Goal: Information Seeking & Learning: Learn about a topic

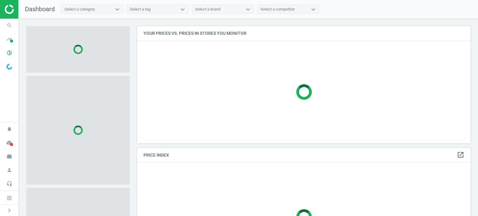
scroll to position [127, 338]
click at [7, 160] on icon "work" at bounding box center [9, 157] width 12 height 12
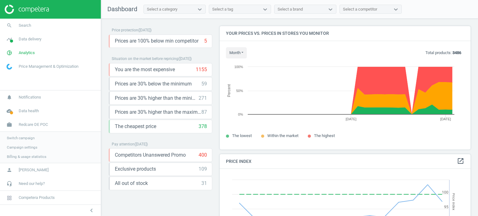
scroll to position [153, 256]
click at [25, 51] on span "Analytics" at bounding box center [27, 53] width 16 height 6
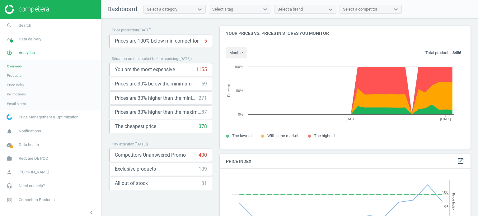
click at [2, 77] on link "Products" at bounding box center [50, 75] width 101 height 9
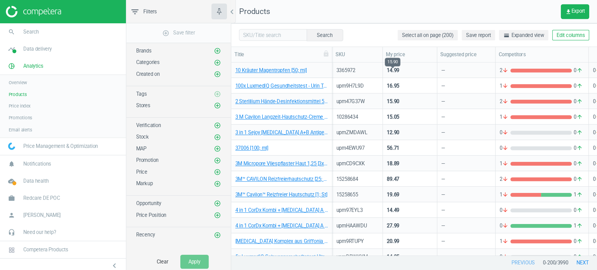
scroll to position [197, 406]
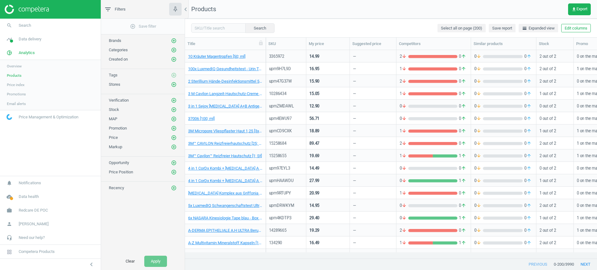
click at [338, 107] on div "12.90" at bounding box center [328, 105] width 37 height 11
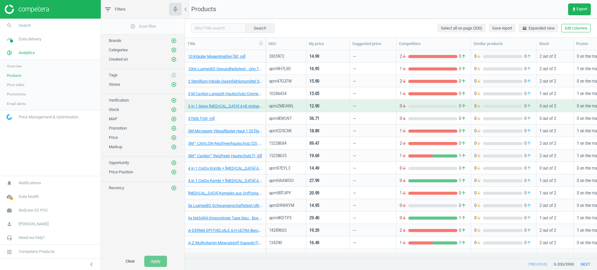
click at [338, 107] on div "12.90" at bounding box center [328, 105] width 37 height 11
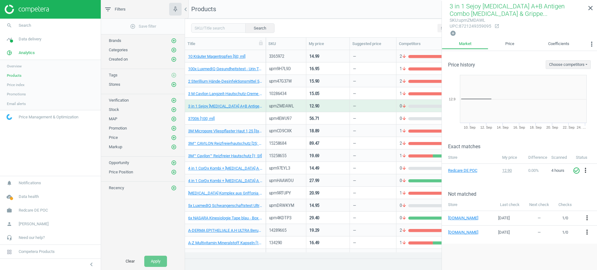
click at [333, 125] on div "18.89" at bounding box center [328, 131] width 44 height 12
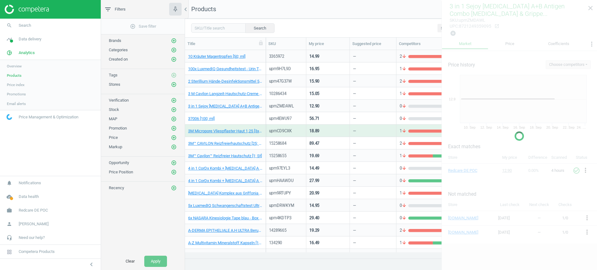
click at [333, 125] on div "18.89" at bounding box center [328, 131] width 44 height 12
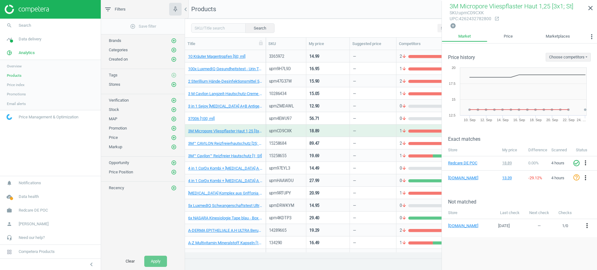
click at [331, 139] on div "89.47" at bounding box center [328, 143] width 37 height 11
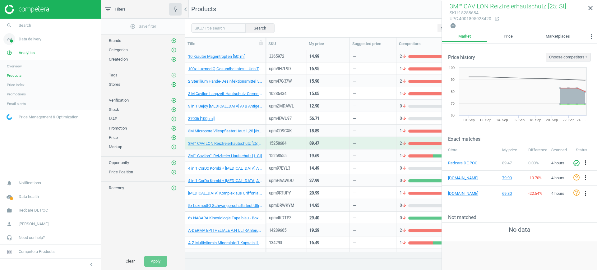
click at [31, 44] on link "timeline Data delivery" at bounding box center [50, 39] width 101 height 14
click at [19, 91] on link "Stores" at bounding box center [50, 90] width 101 height 9
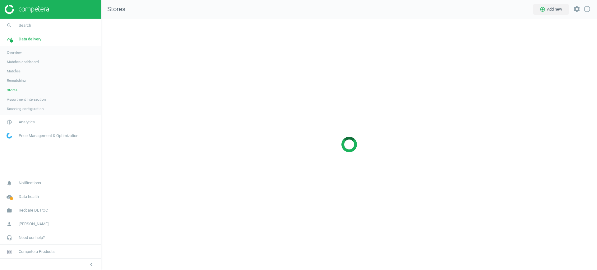
scroll to position [261, 506]
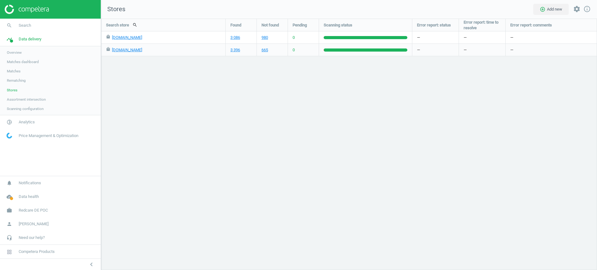
click at [18, 68] on link "Matches" at bounding box center [50, 71] width 101 height 9
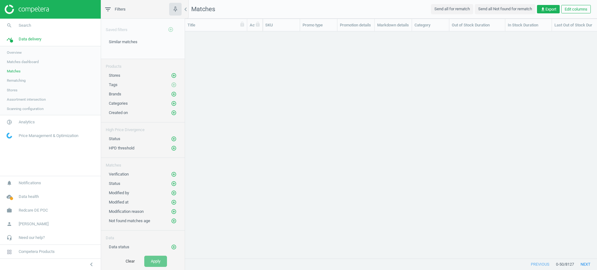
scroll to position [215, 406]
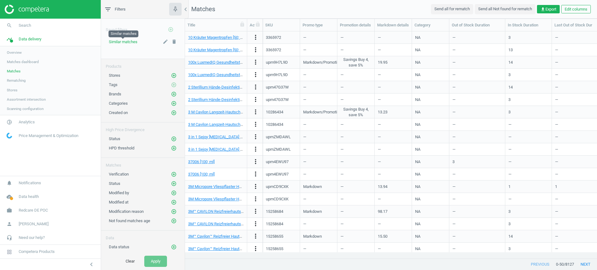
click at [119, 41] on span "Similar matches" at bounding box center [123, 42] width 29 height 5
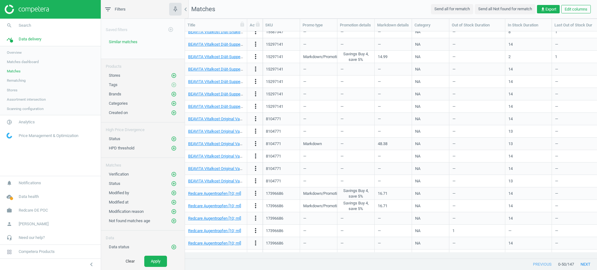
scroll to position [401, 0]
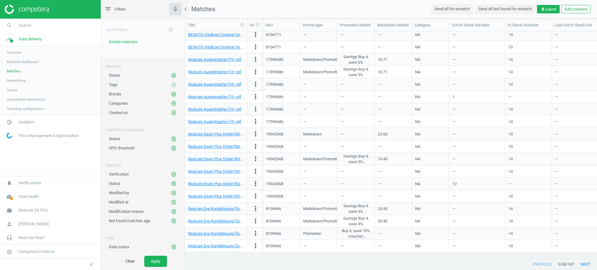
click at [13, 88] on span "Stores" at bounding box center [12, 90] width 11 height 5
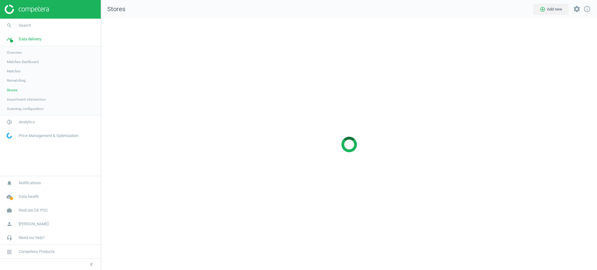
scroll to position [261, 506]
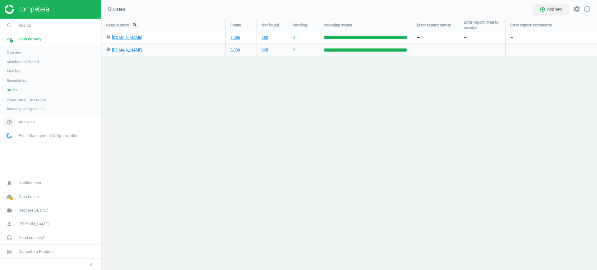
click at [19, 119] on link "pie_chart_outlined Analytics" at bounding box center [50, 122] width 101 height 14
click at [14, 72] on link "Products" at bounding box center [50, 75] width 101 height 9
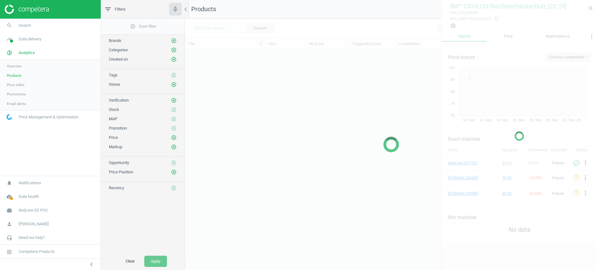
scroll to position [197, 406]
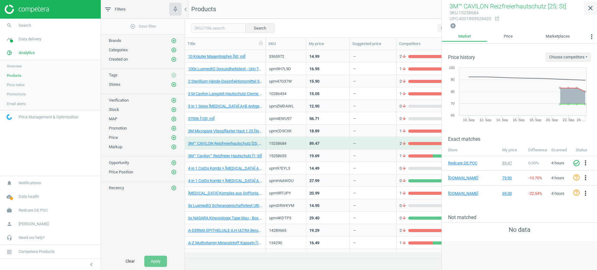
click at [478, 10] on icon "close" at bounding box center [590, 7] width 7 height 7
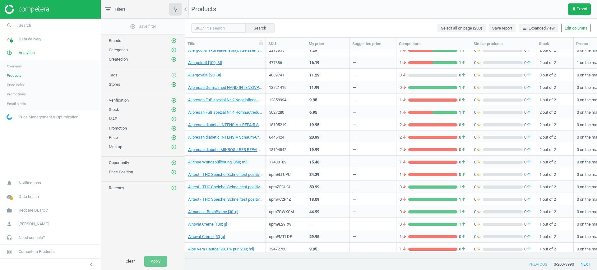
scroll to position [2286, 0]
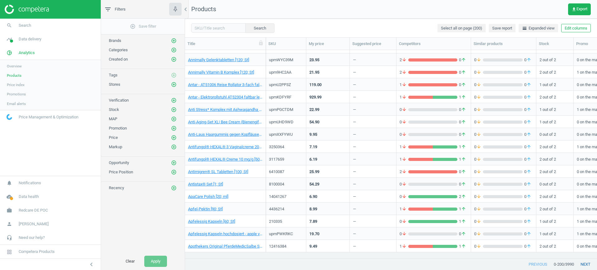
click at [478, 216] on button "next" at bounding box center [585, 264] width 23 height 11
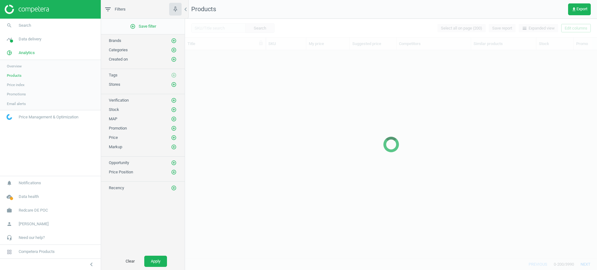
scroll to position [87, 0]
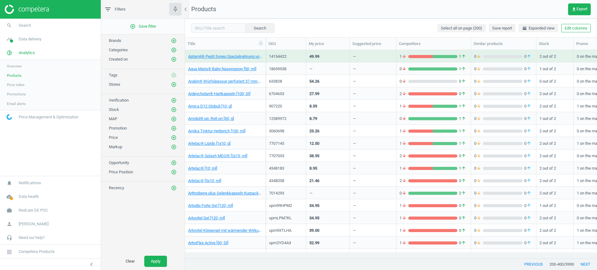
click at [478, 216] on button "next" at bounding box center [585, 264] width 23 height 11
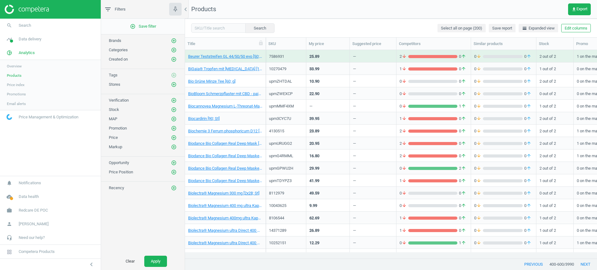
click at [478, 216] on button "next" at bounding box center [585, 264] width 23 height 11
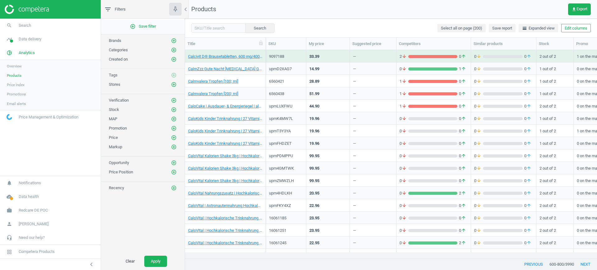
click at [478, 216] on button "next" at bounding box center [585, 264] width 23 height 11
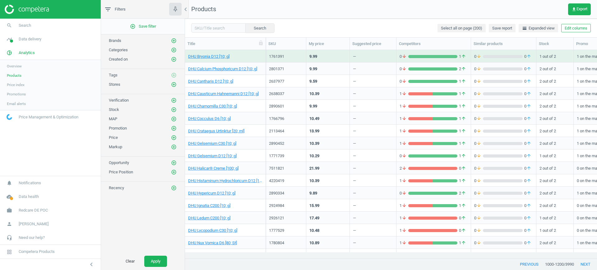
click at [478, 216] on button "next" at bounding box center [585, 264] width 23 height 11
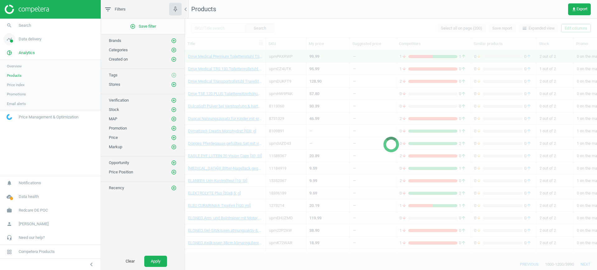
click at [20, 45] on link "timeline Data delivery" at bounding box center [50, 39] width 101 height 14
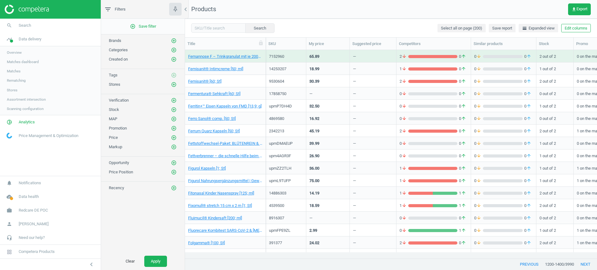
click at [21, 69] on link "Matches" at bounding box center [50, 71] width 101 height 9
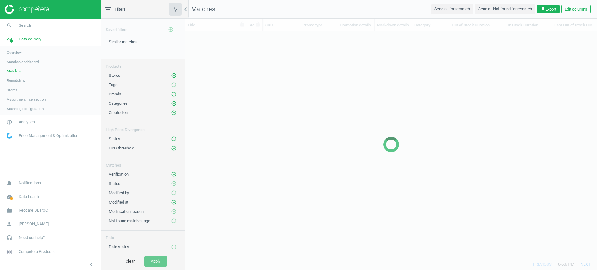
scroll to position [215, 406]
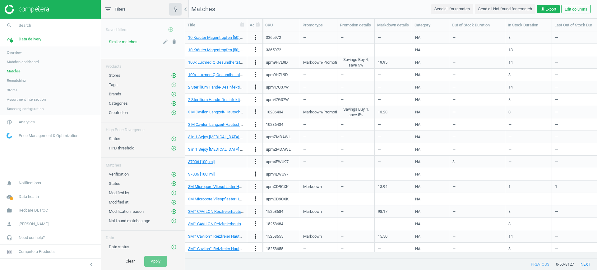
click at [133, 43] on span "Similar matches" at bounding box center [123, 42] width 29 height 5
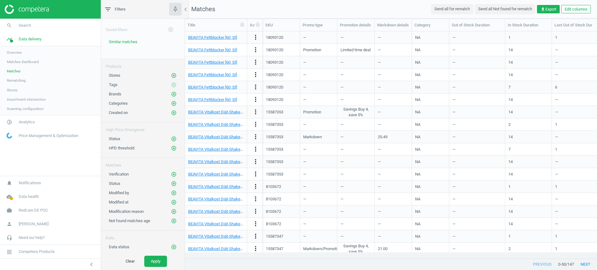
click at [307, 216] on div at bounding box center [391, 259] width 412 height 1
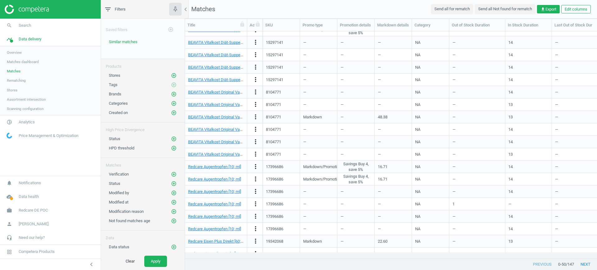
scroll to position [401, 0]
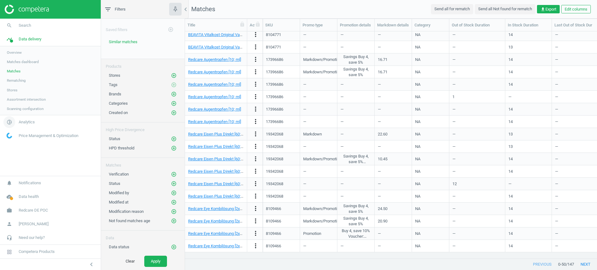
click at [21, 117] on link "pie_chart_outlined Analytics" at bounding box center [50, 122] width 101 height 14
click at [4, 78] on link "Products" at bounding box center [50, 75] width 101 height 9
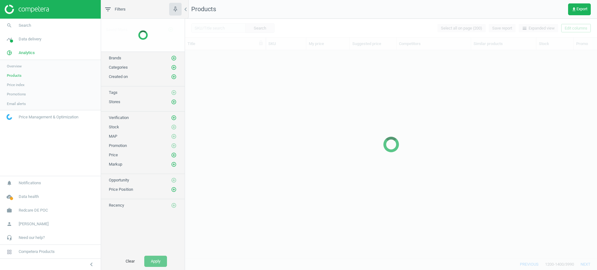
scroll to position [197, 406]
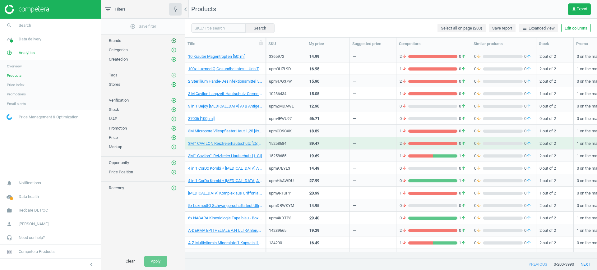
click at [172, 41] on icon "add_circle_outline" at bounding box center [174, 41] width 6 height 6
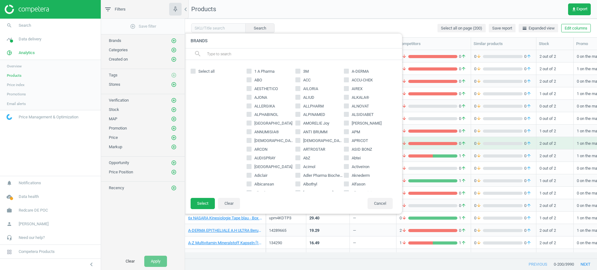
click at [227, 51] on input "text" at bounding box center [302, 54] width 191 height 10
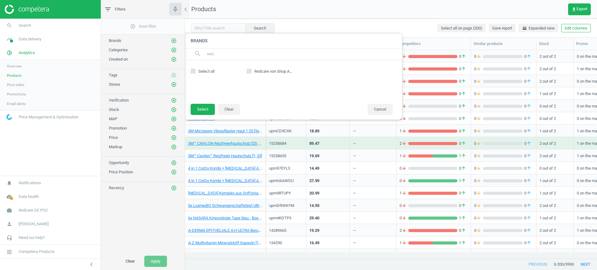
type input "redc"
click at [247, 72] on input "Redcare von Shop Apotheke" at bounding box center [249, 71] width 4 height 4
checkbox input "true"
click at [203, 112] on button "Select" at bounding box center [203, 109] width 24 height 11
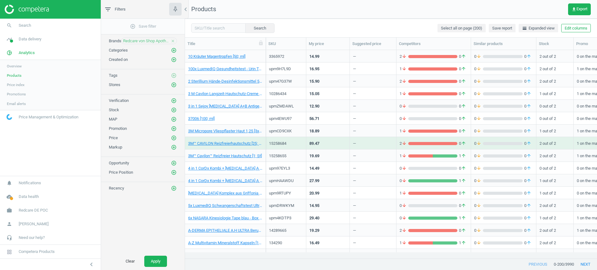
click at [156, 216] on div "Clear Apply" at bounding box center [143, 261] width 84 height 17
click at [159, 216] on button "Apply" at bounding box center [155, 261] width 23 height 11
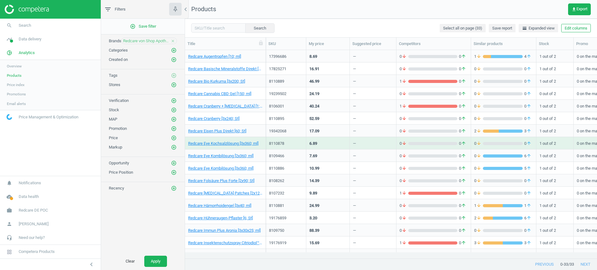
click at [323, 58] on div "8.69" at bounding box center [328, 56] width 37 height 11
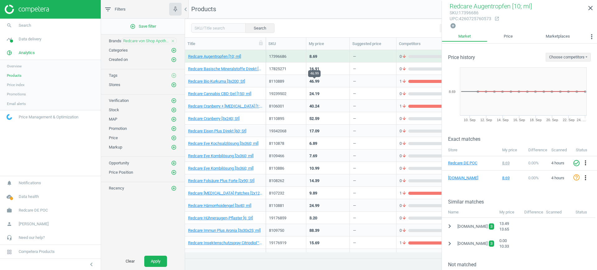
click at [316, 82] on div "46.99" at bounding box center [315, 82] width 10 height 6
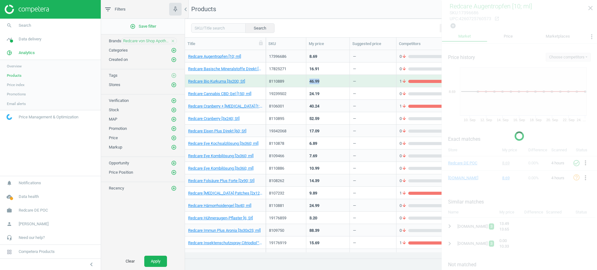
click at [316, 82] on div "46.99" at bounding box center [315, 82] width 10 height 6
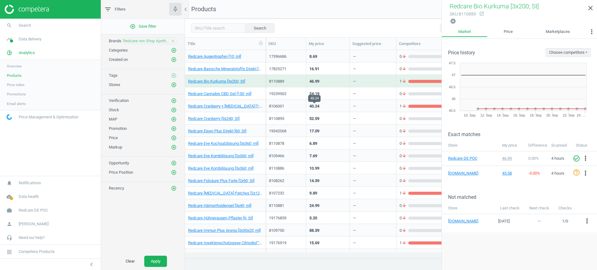
click at [318, 104] on div "40.24" at bounding box center [315, 107] width 10 height 6
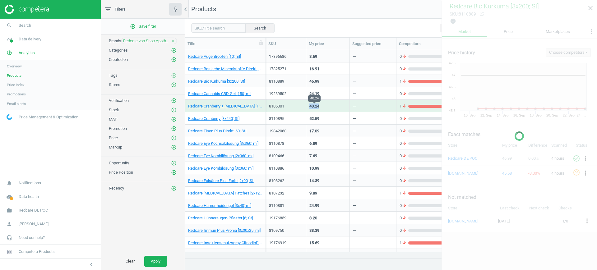
click at [318, 104] on div "40.24" at bounding box center [315, 107] width 10 height 6
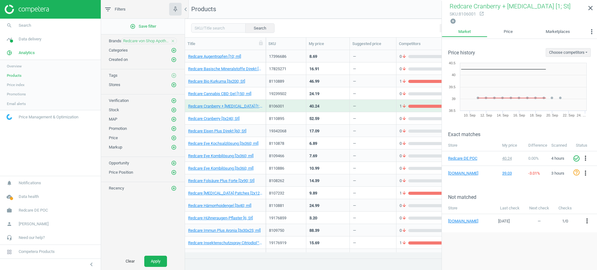
click at [321, 134] on div "17.09" at bounding box center [328, 130] width 37 height 11
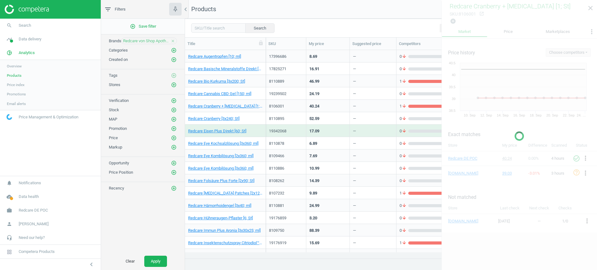
click at [321, 134] on div "17.09" at bounding box center [328, 130] width 37 height 11
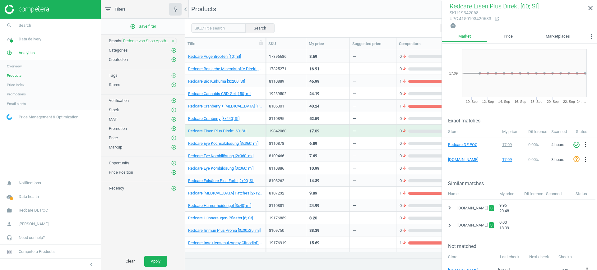
scroll to position [27, 0]
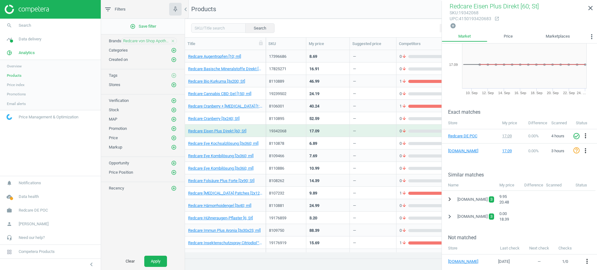
click at [450, 198] on icon "chevron_right" at bounding box center [449, 199] width 7 height 7
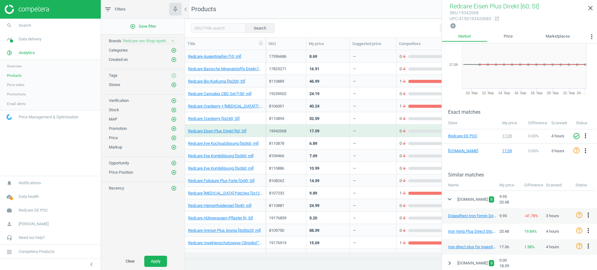
click at [332, 142] on div "6.89" at bounding box center [328, 143] width 37 height 11
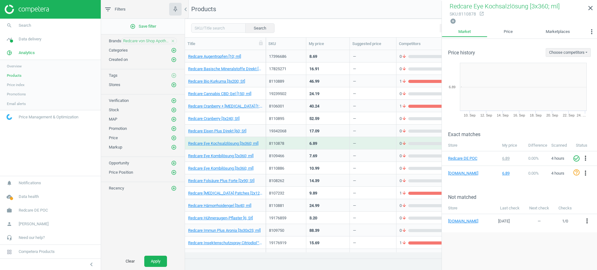
scroll to position [0, 0]
click at [327, 159] on div "7.69" at bounding box center [328, 155] width 37 height 11
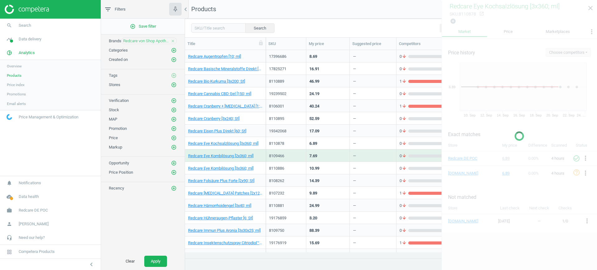
click at [327, 159] on div "7.69" at bounding box center [328, 155] width 37 height 11
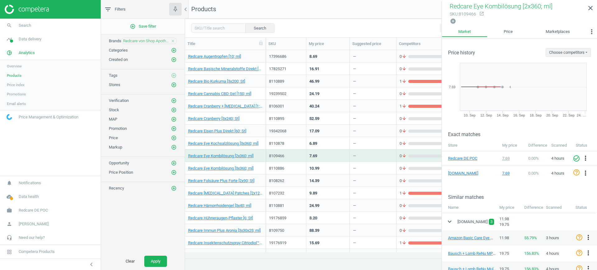
click at [333, 188] on div "9.89" at bounding box center [328, 193] width 37 height 11
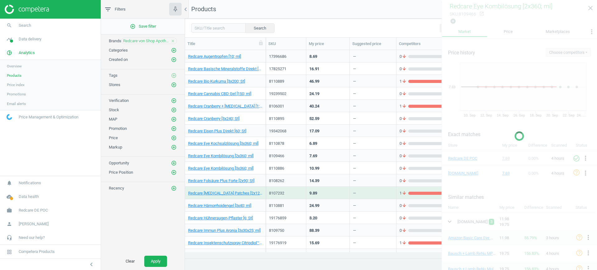
click at [333, 188] on div "9.89" at bounding box center [328, 193] width 37 height 11
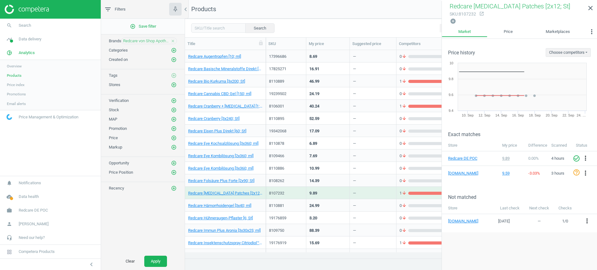
scroll to position [117, 0]
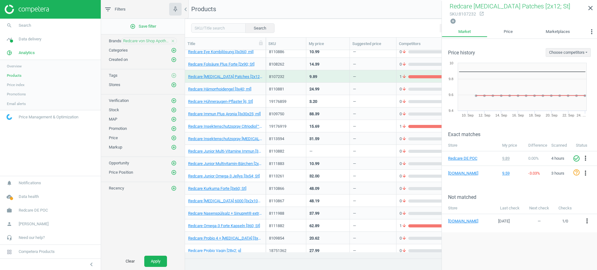
click at [336, 186] on div "48.09" at bounding box center [328, 188] width 37 height 11
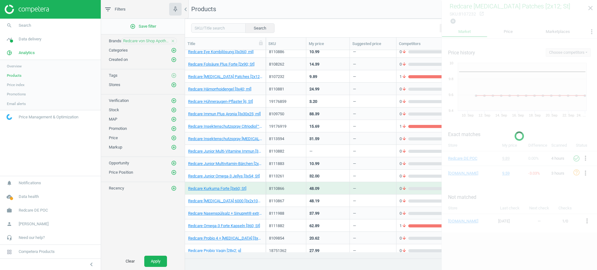
click at [336, 186] on div "48.09" at bounding box center [328, 188] width 37 height 11
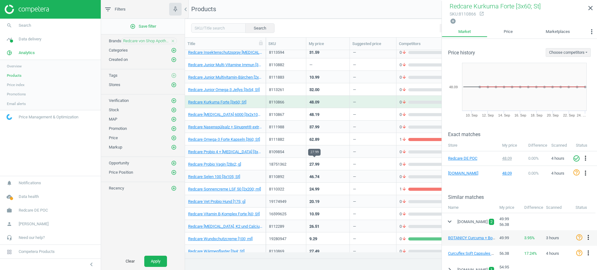
scroll to position [208, 0]
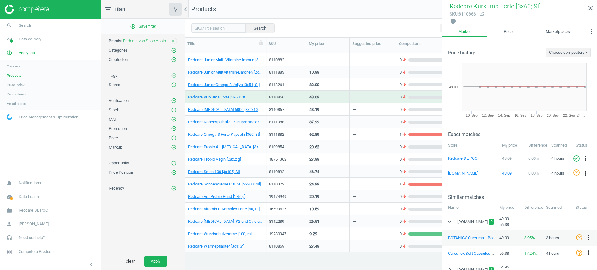
click at [323, 176] on div "46.74" at bounding box center [328, 171] width 37 height 11
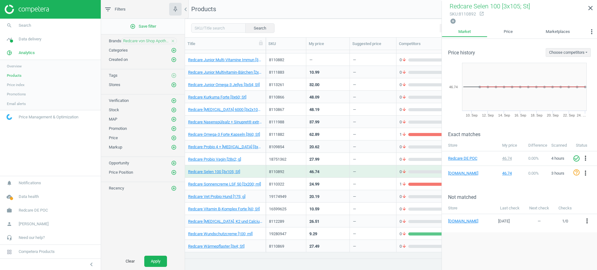
click at [323, 191] on div "20.19" at bounding box center [328, 196] width 37 height 11
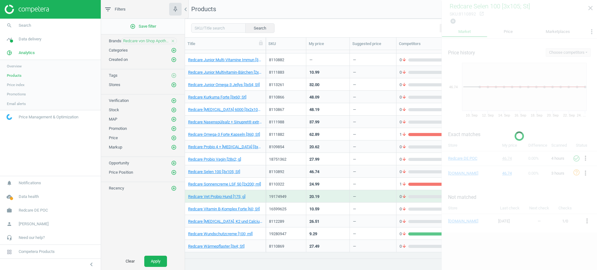
click at [323, 191] on div "20.19" at bounding box center [328, 196] width 37 height 11
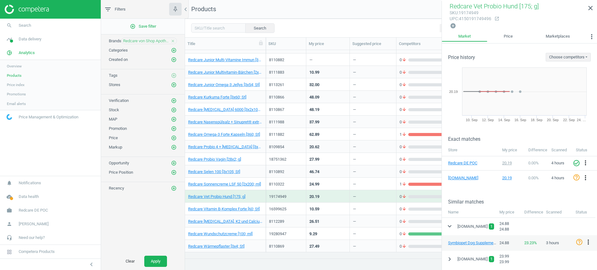
click at [319, 206] on div "10.59" at bounding box center [328, 208] width 37 height 11
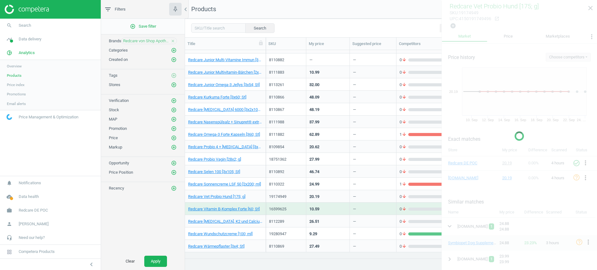
click at [319, 206] on div "10.59" at bounding box center [328, 208] width 37 height 11
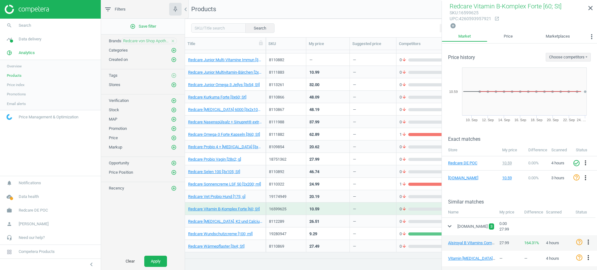
click at [322, 212] on div "10.59" at bounding box center [328, 208] width 37 height 11
click at [321, 216] on div "26.51" at bounding box center [328, 221] width 37 height 11
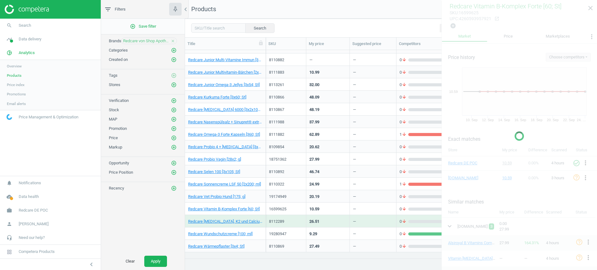
click at [321, 216] on div "26.51" at bounding box center [328, 221] width 37 height 11
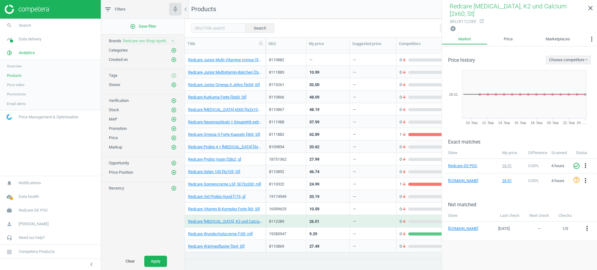
click at [478, 216] on div "arrow_back Price history Choose competitors google.de Created with Highstock 6.…" at bounding box center [519, 158] width 155 height 225
click at [12, 46] on span "pie_chart_outlined" at bounding box center [9, 53] width 19 height 14
click at [10, 41] on span at bounding box center [11, 41] width 3 height 3
click at [23, 100] on span "Assortment intersection" at bounding box center [26, 99] width 39 height 5
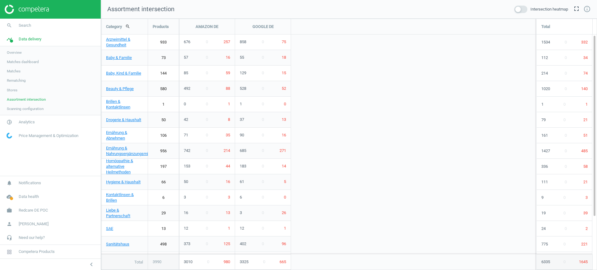
scroll to position [261, 506]
click at [22, 110] on span "Scanning configuration" at bounding box center [25, 108] width 37 height 5
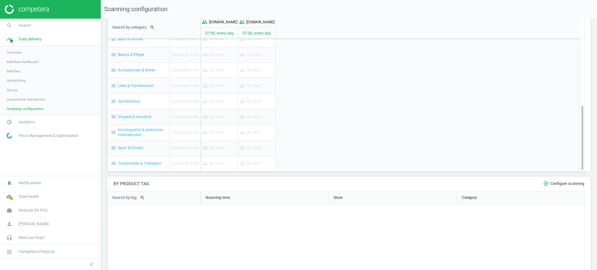
scroll to position [92, 0]
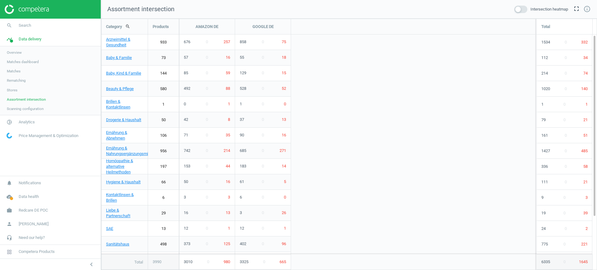
scroll to position [261, 506]
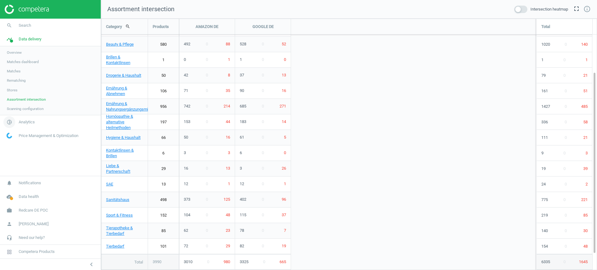
click at [27, 122] on span "Analytics" at bounding box center [27, 122] width 16 height 6
click at [21, 76] on link "Products" at bounding box center [50, 75] width 101 height 9
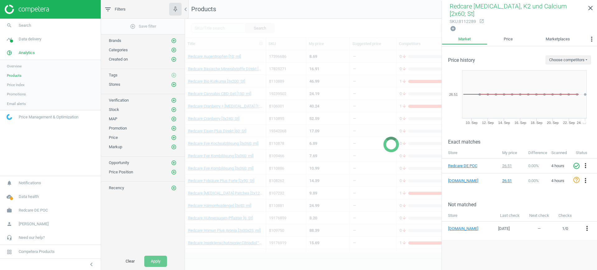
scroll to position [183, 0]
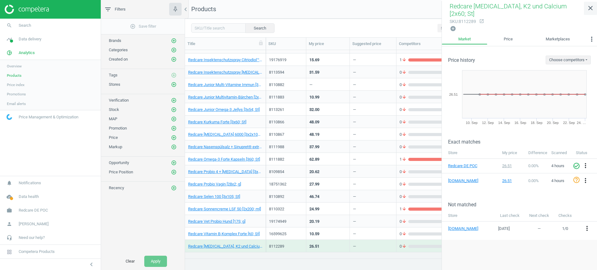
click at [478, 12] on icon "close" at bounding box center [590, 7] width 7 height 7
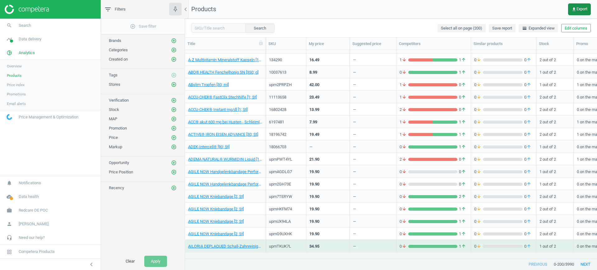
click at [478, 11] on span "get_app Export" at bounding box center [580, 9] width 16 height 5
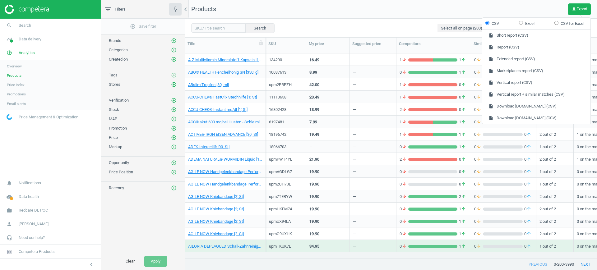
drag, startPoint x: 585, startPoint y: 11, endPoint x: 494, endPoint y: 15, distance: 90.6
click at [478, 12] on nav "Products get_app Export" at bounding box center [391, 9] width 412 height 19
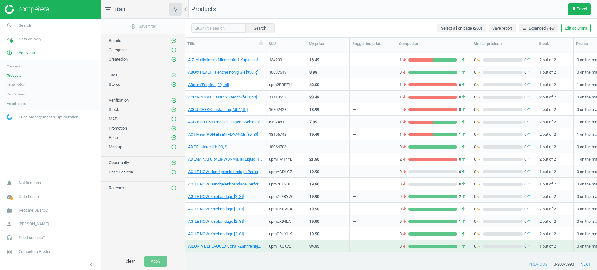
click at [478, 15] on nav "Products get_app Export" at bounding box center [391, 9] width 412 height 19
click at [478, 29] on div "Select all on page (200) Save report horizontal_split Expanded view Edit columns" at bounding box center [514, 28] width 153 height 9
click at [478, 31] on button "Edit columns" at bounding box center [577, 28] width 30 height 9
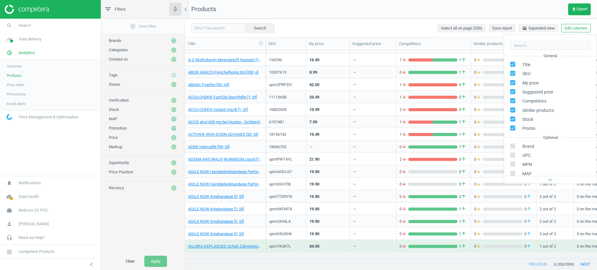
scroll to position [71, 0]
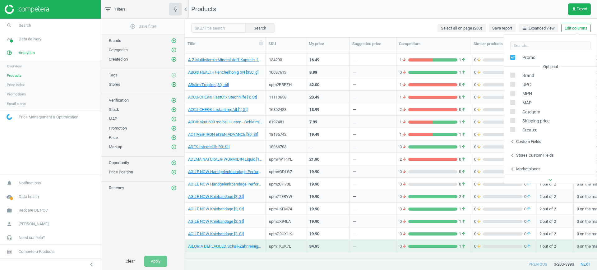
click at [478, 141] on div "Custom fields" at bounding box center [528, 142] width 25 height 6
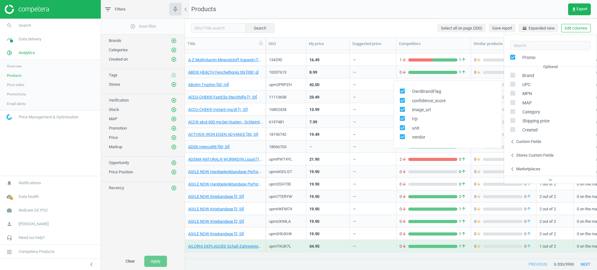
click at [478, 154] on div "Stores custom fields" at bounding box center [535, 156] width 38 height 6
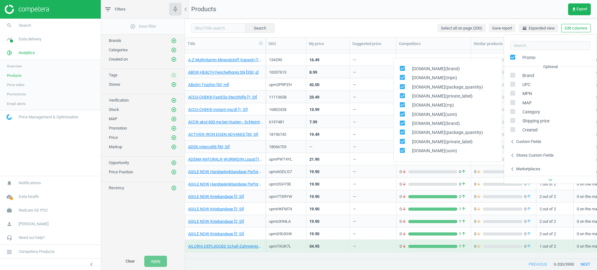
click at [366, 7] on nav "Products get_app Export" at bounding box center [391, 9] width 412 height 19
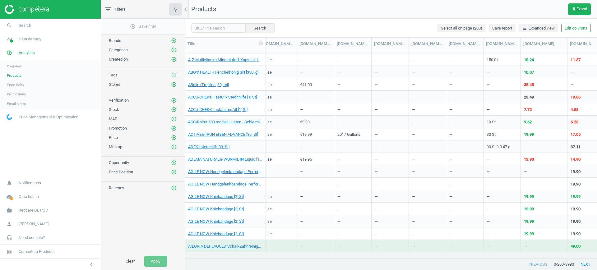
scroll to position [0, 716]
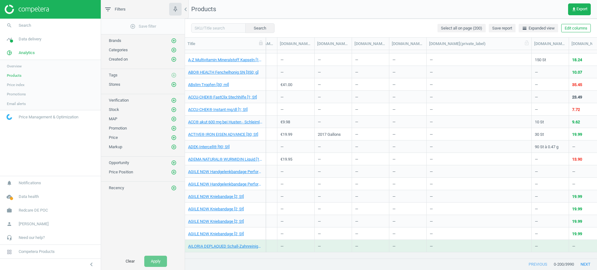
click at [478, 49] on div at bounding box center [532, 44] width 6 height 12
drag, startPoint x: 428, startPoint y: 44, endPoint x: 495, endPoint y: 53, distance: 68.2
click at [478, 53] on div "Title SKU My price Suggested price Competitors Similar products Stock Promo Own…" at bounding box center [391, 148] width 412 height 221
drag, startPoint x: 390, startPoint y: 44, endPoint x: 421, endPoint y: 52, distance: 31.9
click at [422, 46] on div at bounding box center [420, 44] width 6 height 12
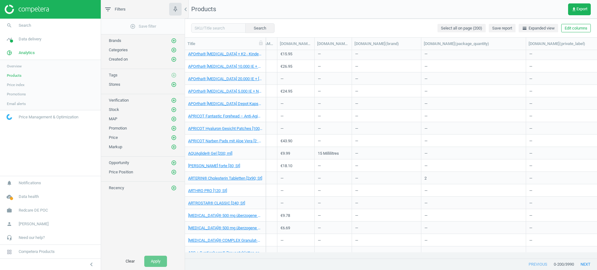
scroll to position [809, 0]
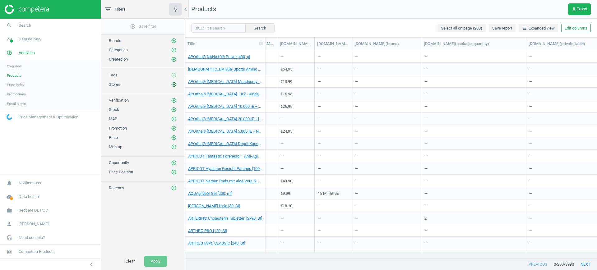
click at [176, 84] on icon "add_circle_outline" at bounding box center [174, 85] width 6 height 6
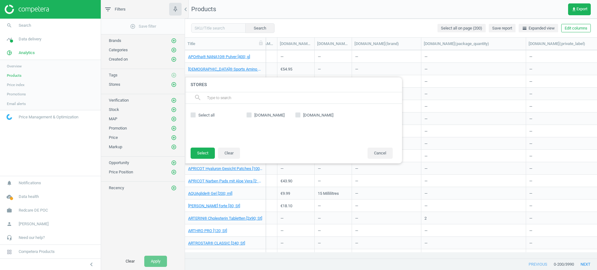
click at [307, 112] on div "amazon.de google.de" at bounding box center [320, 125] width 152 height 31
click at [295, 116] on label "[DOMAIN_NAME]" at bounding box center [271, 116] width 49 height 6
click at [251, 116] on input "[DOMAIN_NAME]" at bounding box center [249, 115] width 4 height 4
checkbox input "true"
click at [212, 155] on button "Select" at bounding box center [203, 153] width 24 height 11
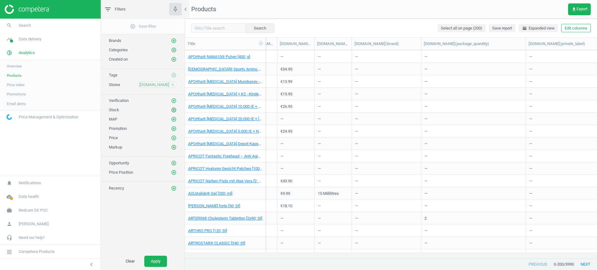
click at [175, 111] on icon "add_circle_outline" at bounding box center [174, 110] width 6 height 6
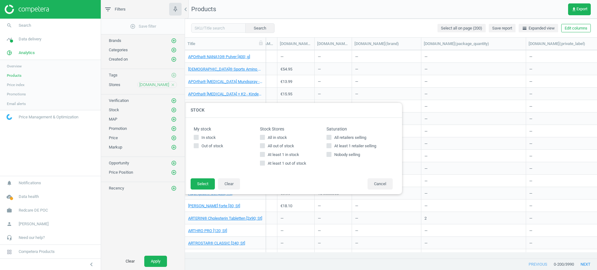
click at [331, 146] on input "At least 1 retailer selling" at bounding box center [329, 146] width 4 height 4
checkbox input "true"
click at [207, 181] on button "Select" at bounding box center [203, 184] width 24 height 11
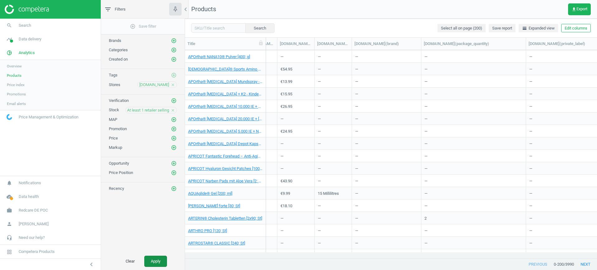
click at [159, 216] on button "Apply" at bounding box center [155, 261] width 23 height 11
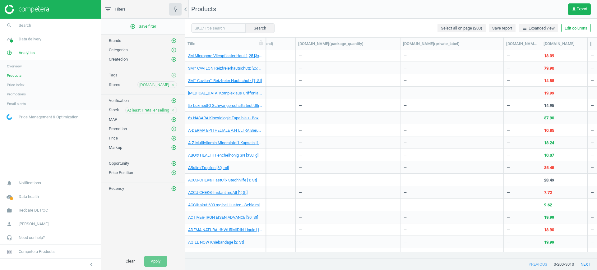
scroll to position [156, 0]
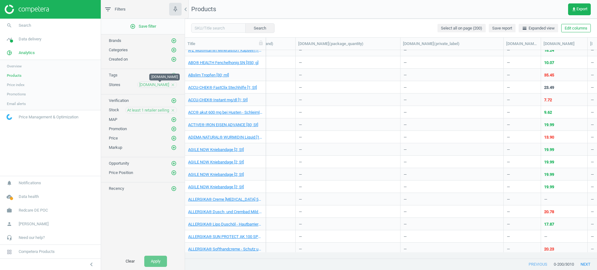
click at [158, 82] on span "[DOMAIN_NAME]" at bounding box center [154, 85] width 30 height 6
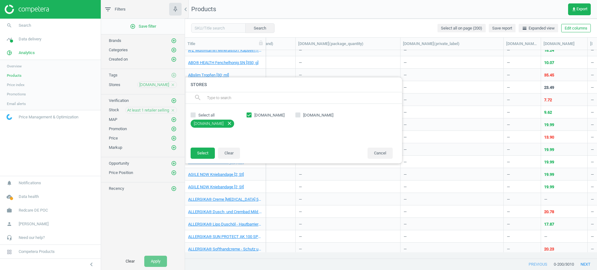
click at [306, 117] on span "[DOMAIN_NAME]" at bounding box center [318, 116] width 33 height 6
click at [300, 117] on input "[DOMAIN_NAME]" at bounding box center [298, 115] width 4 height 4
checkbox input "true"
click at [245, 112] on div "amazon.de google.de" at bounding box center [320, 125] width 152 height 31
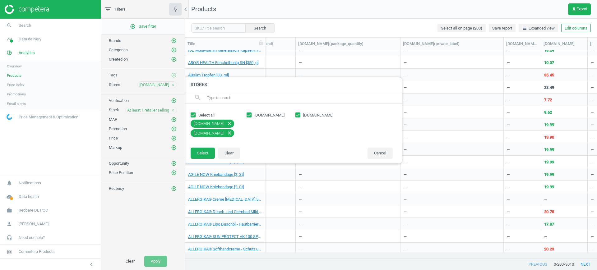
click at [248, 114] on input "[DOMAIN_NAME]" at bounding box center [249, 115] width 4 height 4
checkbox input "false"
click at [212, 153] on button "Select" at bounding box center [203, 153] width 24 height 11
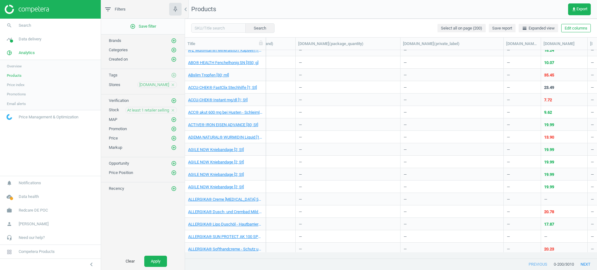
scroll to position [183, 0]
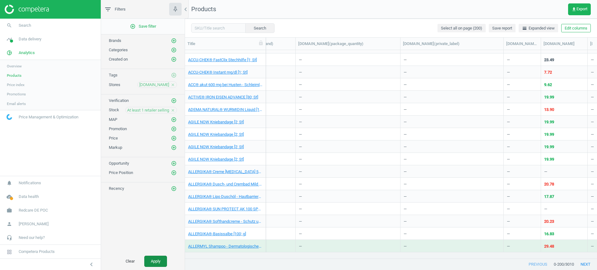
click at [162, 216] on button "Apply" at bounding box center [155, 261] width 23 height 11
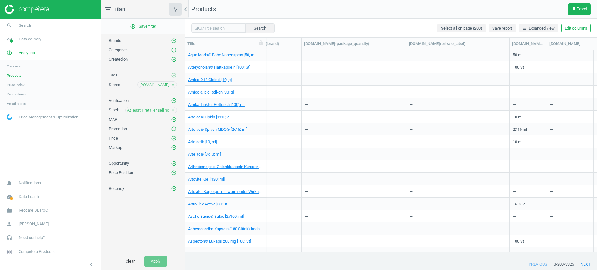
scroll to position [0, 882]
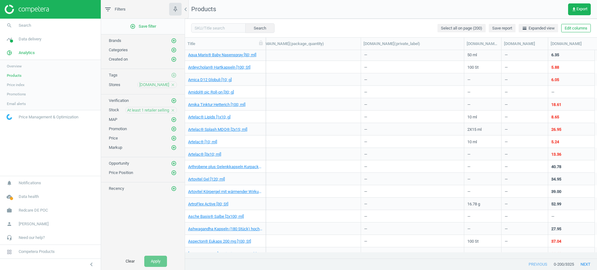
click at [271, 123] on div "—" at bounding box center [308, 129] width 105 height 12
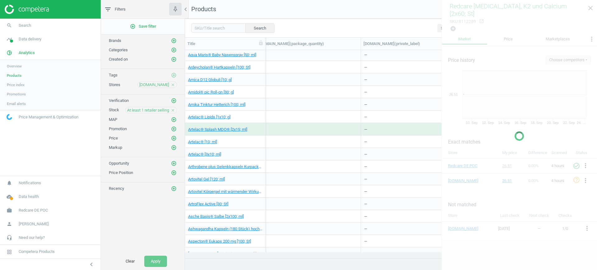
click at [271, 123] on div "—" at bounding box center [308, 129] width 105 height 12
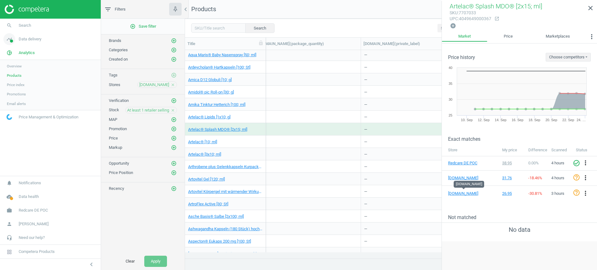
click at [16, 37] on span "timeline" at bounding box center [9, 39] width 19 height 14
click at [16, 89] on span "Stores" at bounding box center [12, 90] width 11 height 5
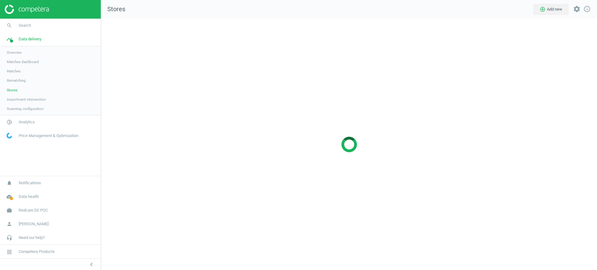
scroll to position [261, 506]
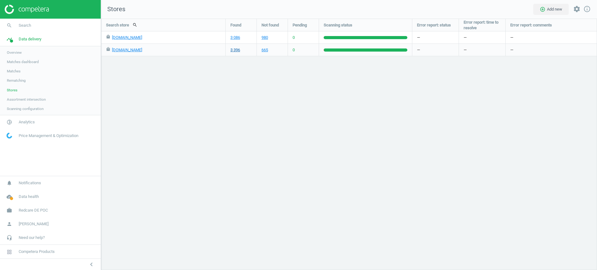
click at [234, 50] on link "3 396" at bounding box center [236, 50] width 10 height 6
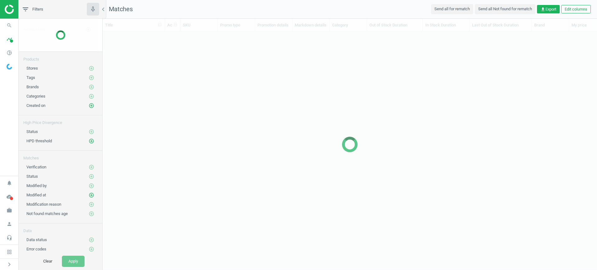
scroll to position [215, 489]
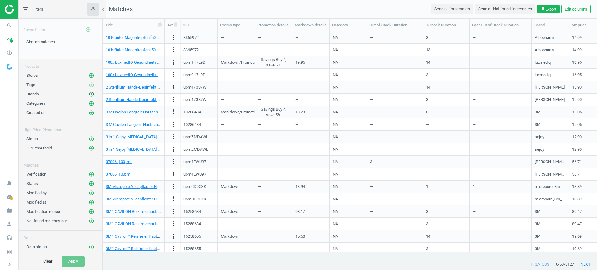
click at [89, 94] on icon "add_circle_outline" at bounding box center [92, 94] width 6 height 6
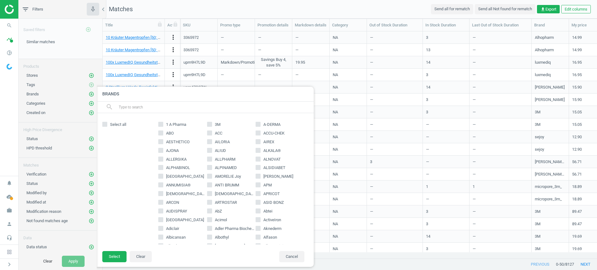
click at [215, 110] on input "text" at bounding box center [213, 107] width 191 height 10
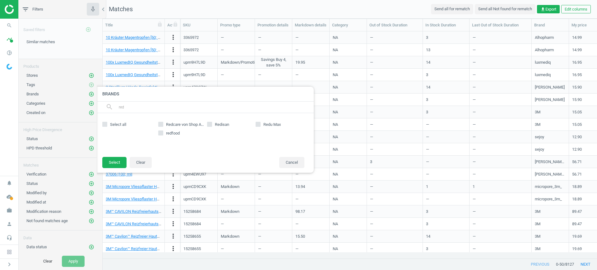
type input "red"
click at [161, 125] on input "Redcare von Shop Apotheke" at bounding box center [161, 124] width 4 height 4
checkbox input "true"
click at [108, 164] on button "Select" at bounding box center [114, 162] width 24 height 11
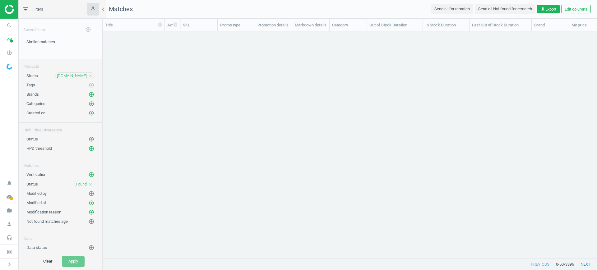
scroll to position [6, 6]
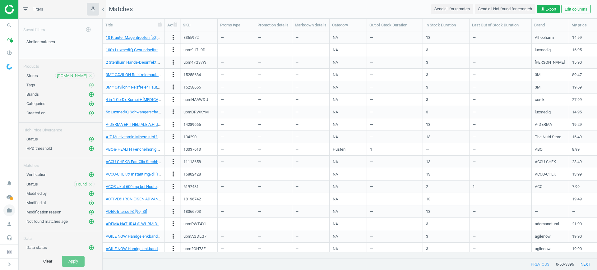
click at [2, 206] on span "work" at bounding box center [9, 211] width 19 height 14
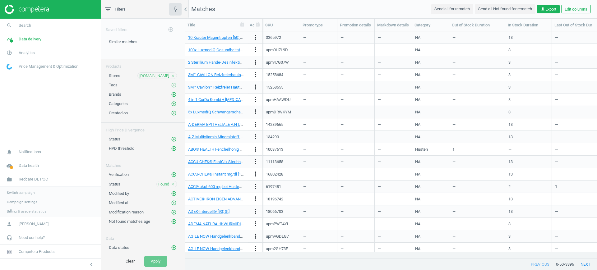
scroll to position [215, 406]
click at [17, 192] on span "Switch campaign" at bounding box center [21, 192] width 28 height 5
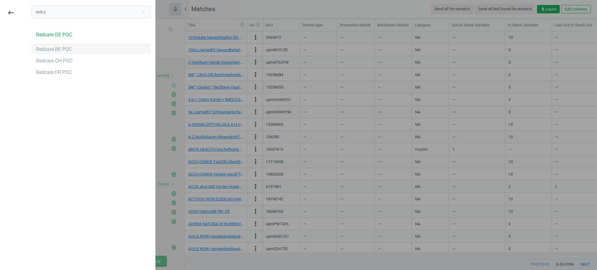
type input "redca"
click at [66, 50] on div "Redcare BE POC" at bounding box center [54, 49] width 36 height 7
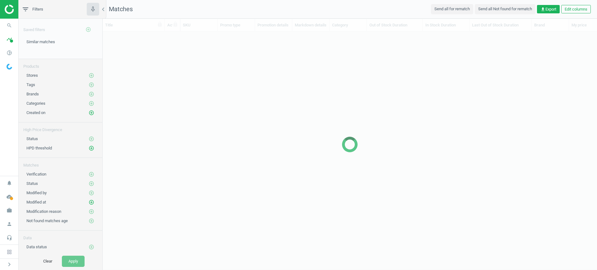
scroll to position [6, 6]
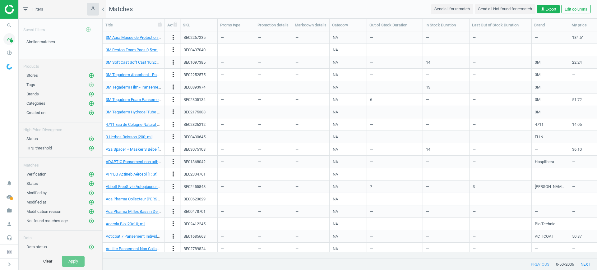
click at [0, 35] on span "timeline" at bounding box center [9, 39] width 19 height 14
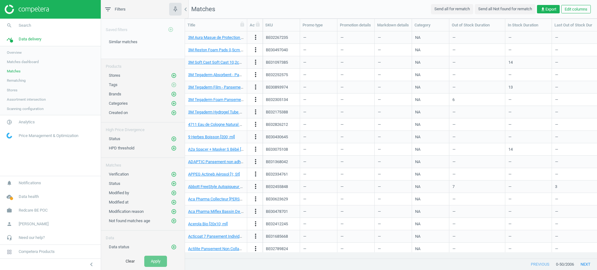
scroll to position [215, 406]
click at [13, 92] on span "Stores" at bounding box center [12, 90] width 11 height 5
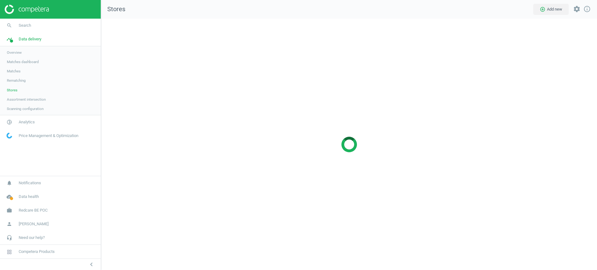
scroll to position [264, 508]
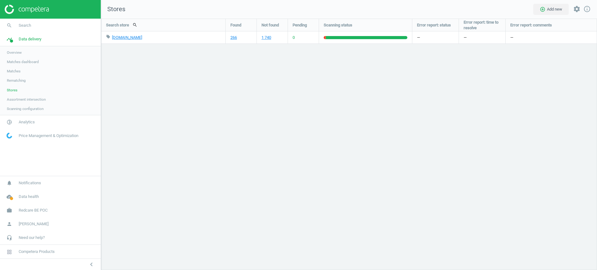
click at [595, 124] on div "Search store search Found Not found Pending Scanning status Error report: statu…" at bounding box center [349, 145] width 496 height 252
